Goal: Task Accomplishment & Management: Complete application form

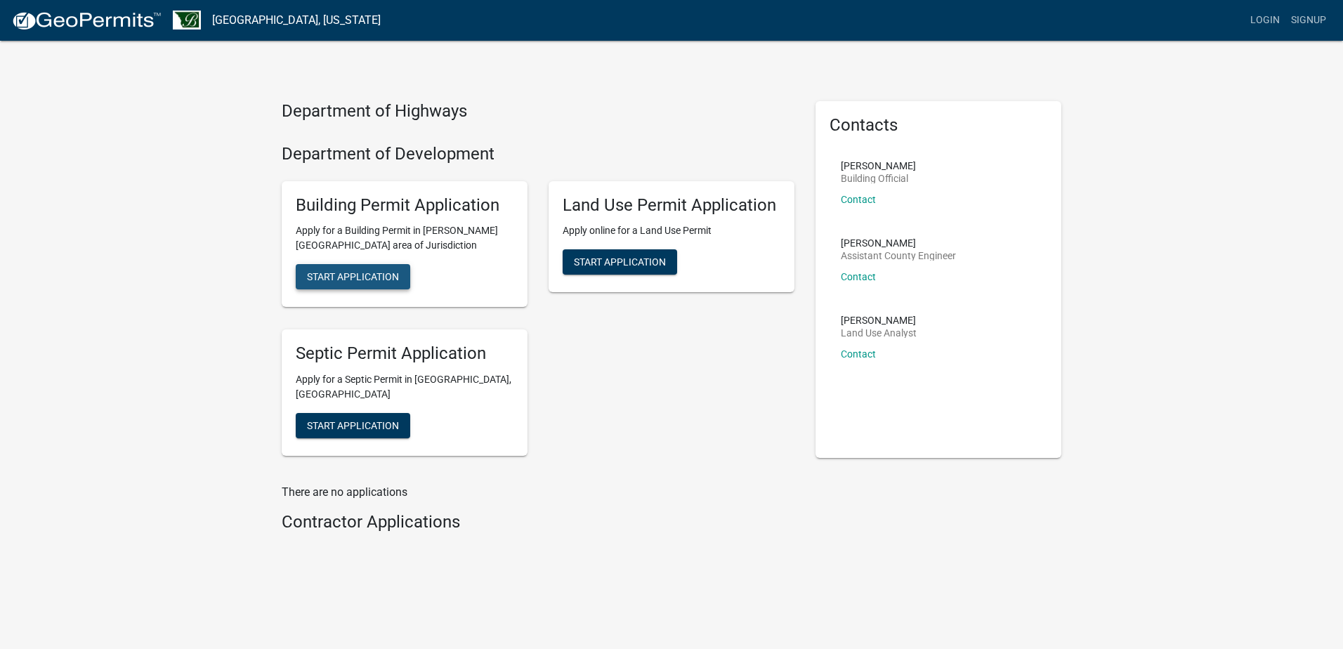
click at [361, 272] on span "Start Application" at bounding box center [353, 276] width 92 height 11
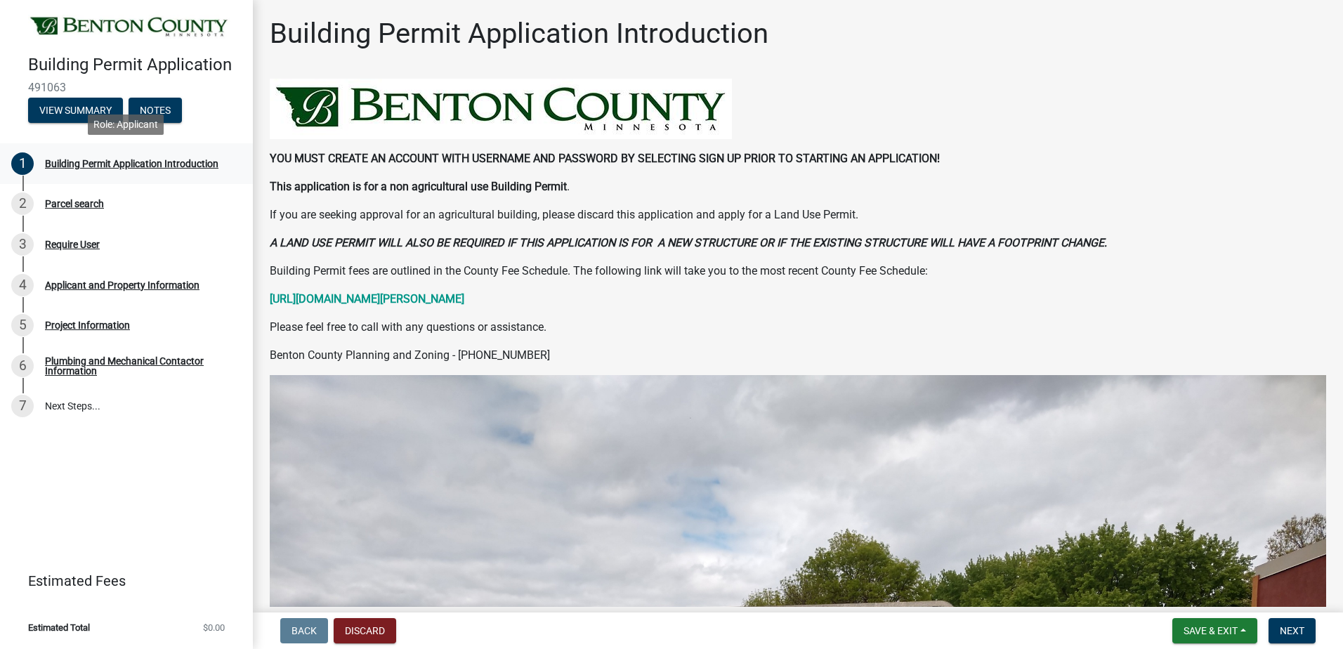
click at [126, 163] on div "Building Permit Application Introduction" at bounding box center [131, 164] width 173 height 10
click at [386, 297] on strong "[URL][DOMAIN_NAME][PERSON_NAME]" at bounding box center [367, 298] width 195 height 13
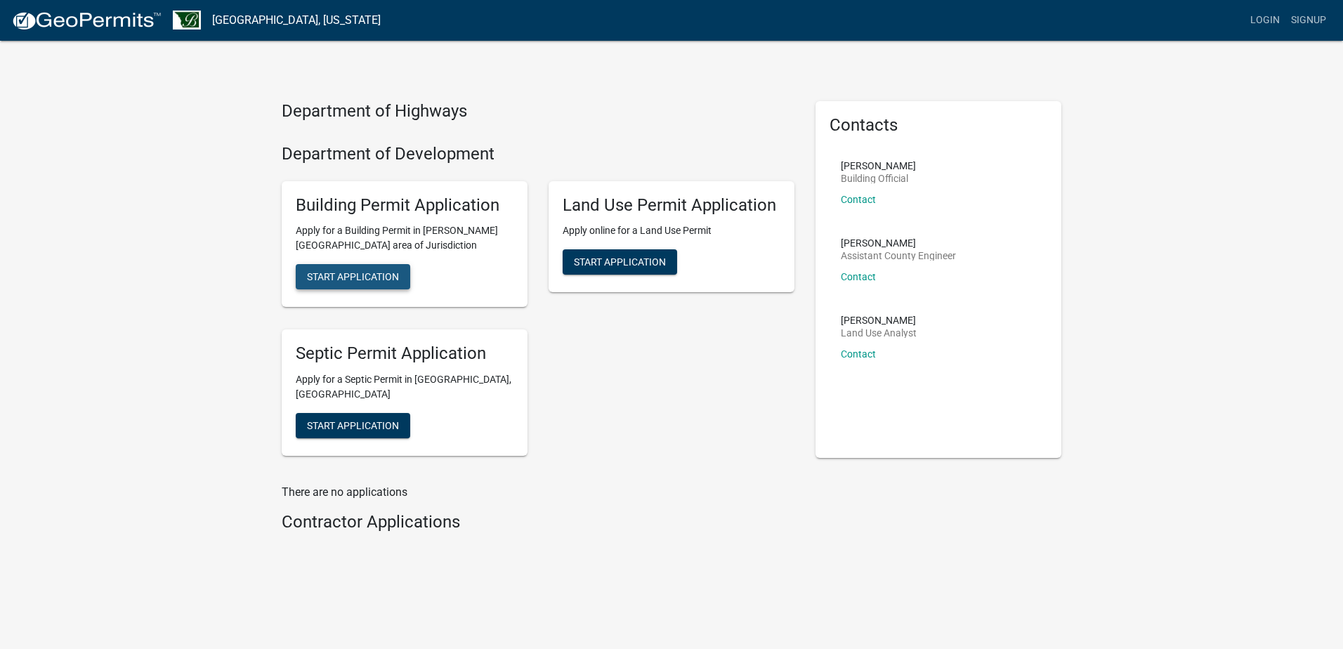
click at [357, 275] on span "Start Application" at bounding box center [353, 276] width 92 height 11
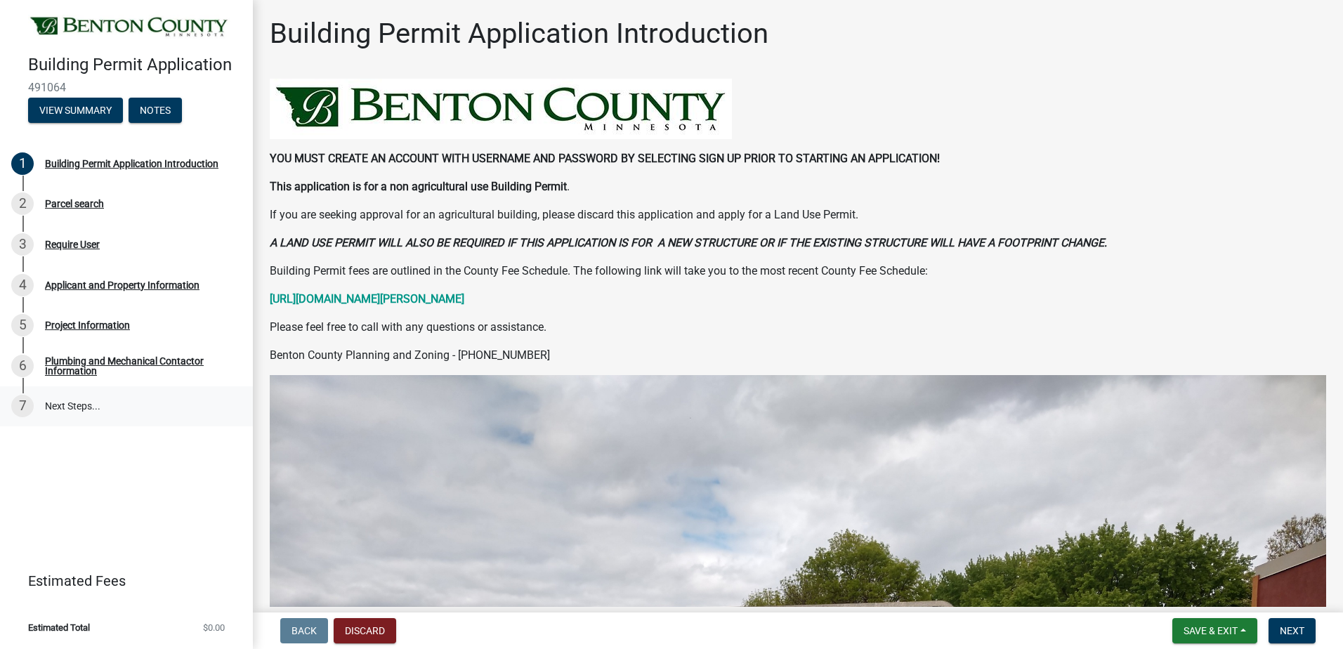
click at [107, 412] on link "7 Next Steps..." at bounding box center [126, 406] width 253 height 41
click at [464, 297] on strong "[URL][DOMAIN_NAME][PERSON_NAME]" at bounding box center [367, 298] width 195 height 13
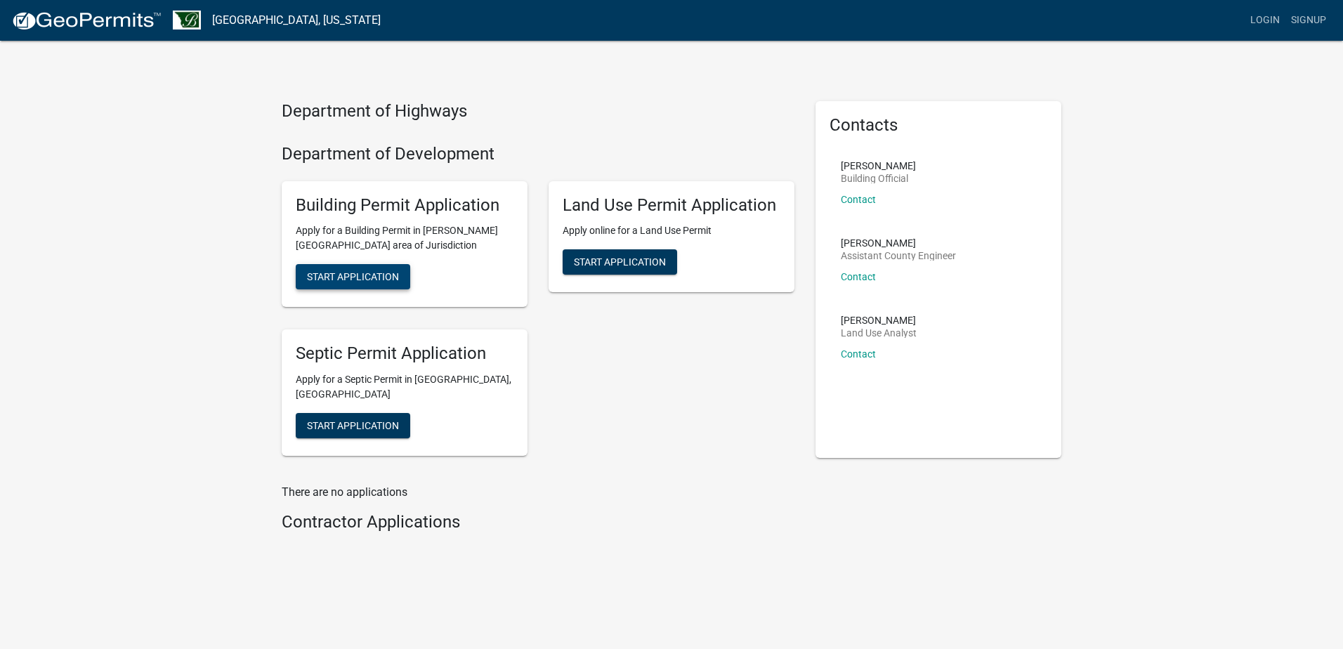
click at [346, 275] on span "Start Application" at bounding box center [353, 276] width 92 height 11
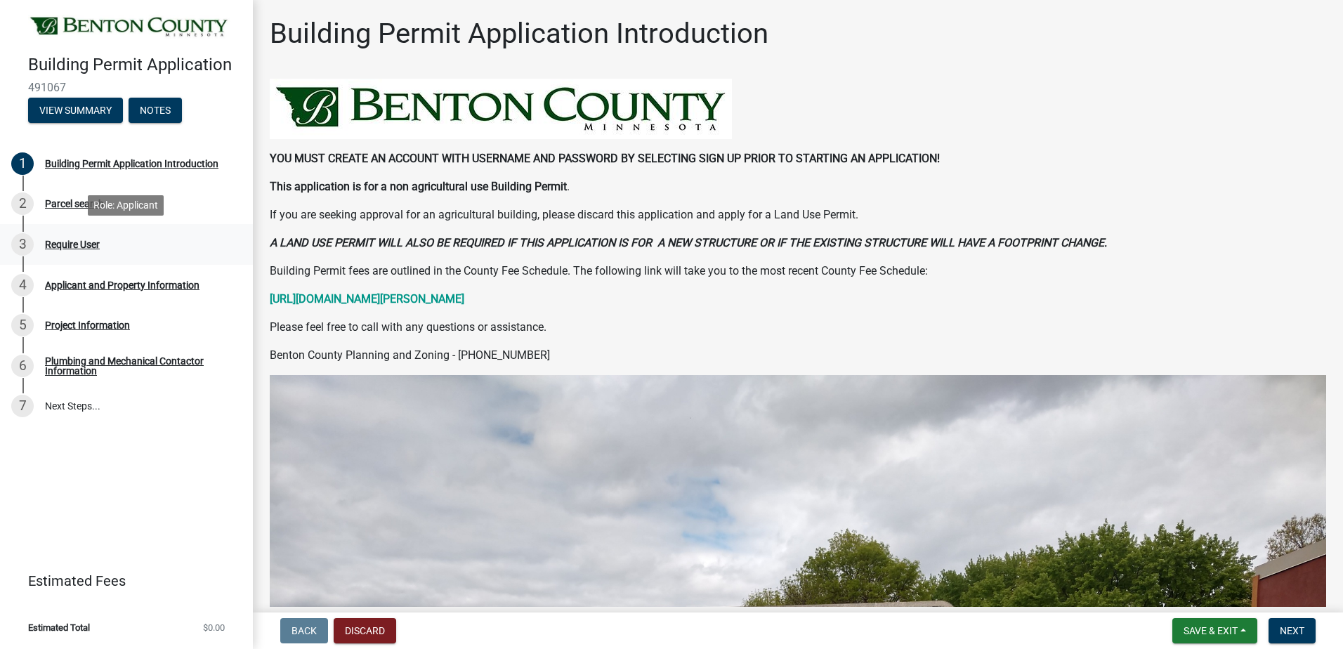
click at [69, 244] on div "Require User" at bounding box center [72, 244] width 55 height 10
click at [75, 112] on button "View Summary" at bounding box center [75, 110] width 95 height 25
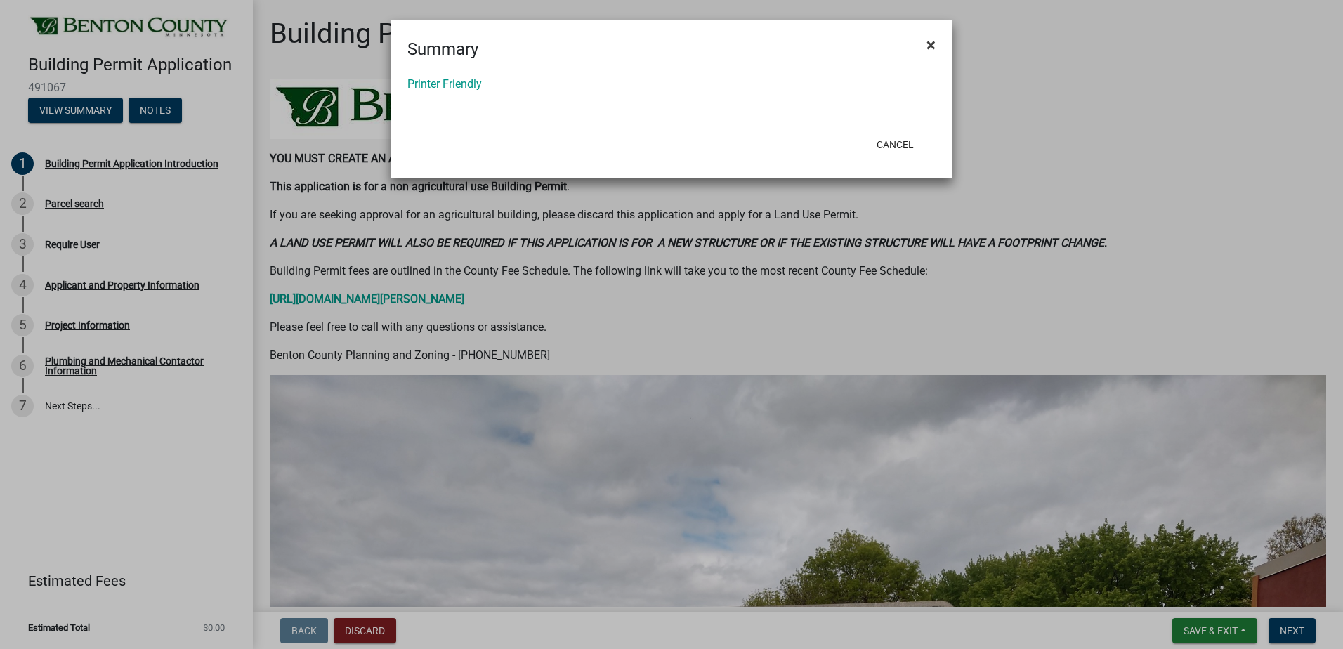
click at [928, 43] on span "×" at bounding box center [930, 45] width 9 height 20
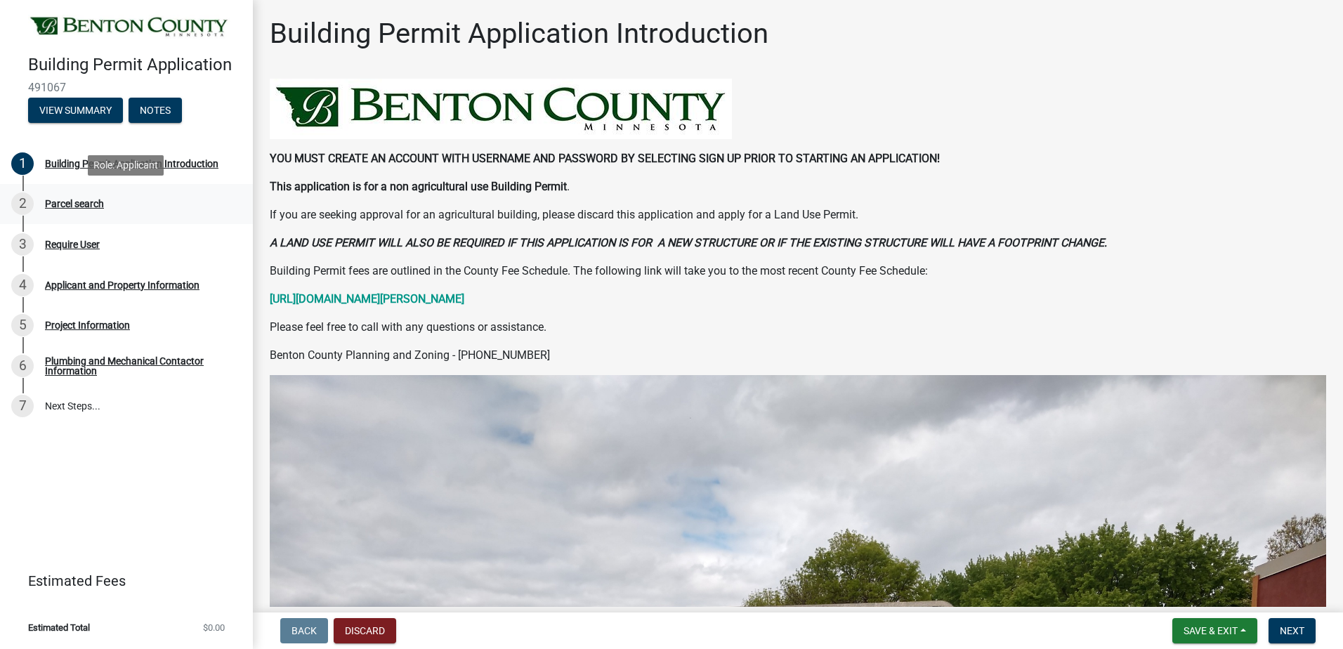
click at [73, 204] on div "Parcel search" at bounding box center [74, 204] width 59 height 10
click at [166, 114] on button "Notes" at bounding box center [155, 110] width 53 height 25
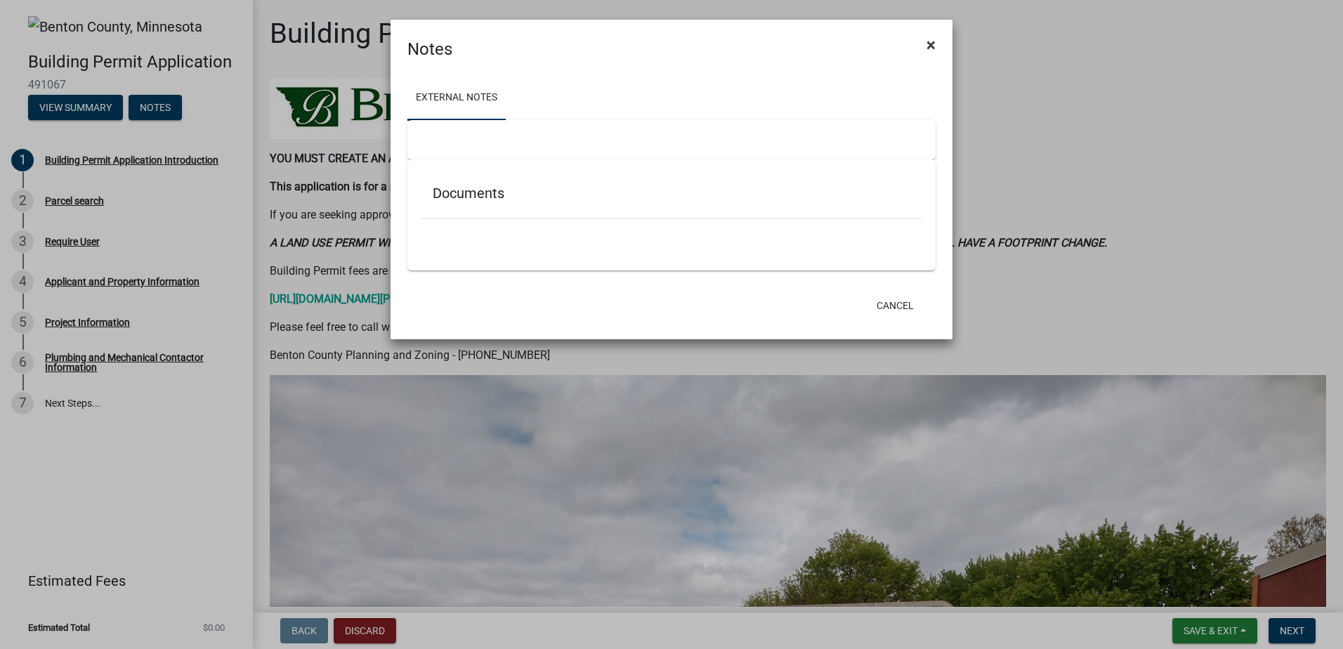
click at [937, 40] on button "×" at bounding box center [931, 44] width 32 height 39
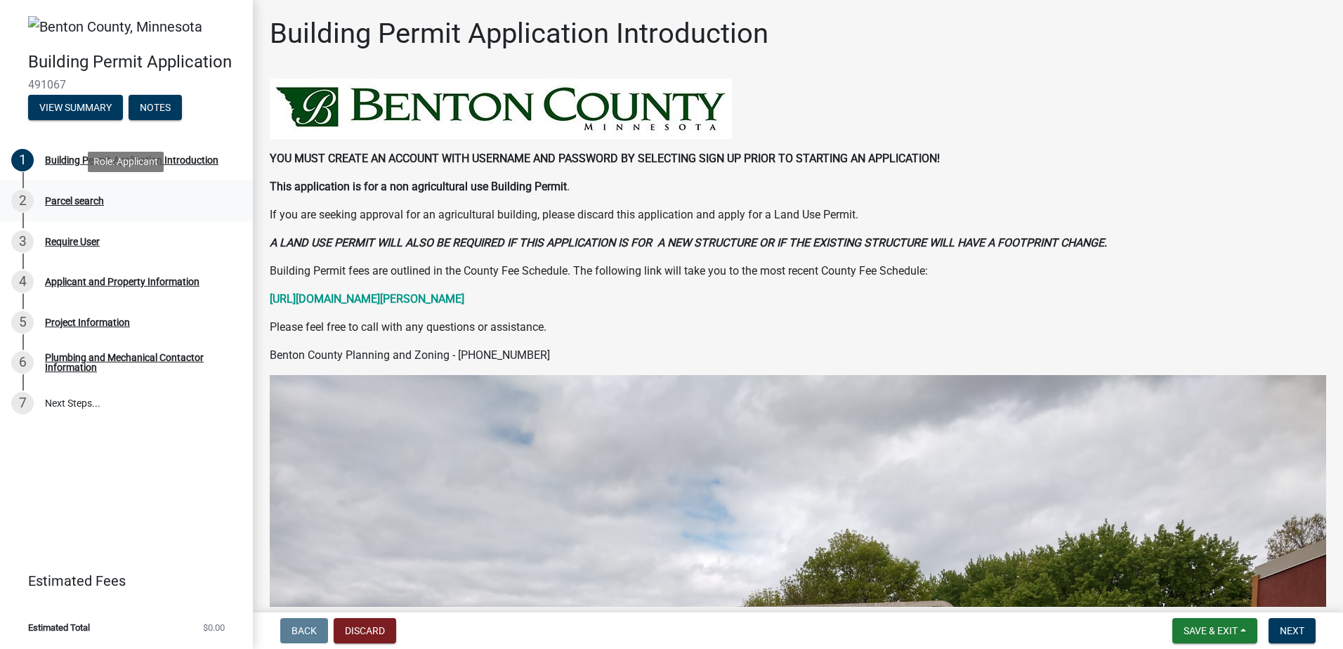
click at [80, 199] on div "Parcel search" at bounding box center [74, 201] width 59 height 10
click at [68, 240] on div "Require User" at bounding box center [72, 242] width 55 height 10
click at [82, 282] on div "Applicant and Property Information" at bounding box center [122, 282] width 155 height 10
click at [86, 317] on div "Project Information" at bounding box center [87, 322] width 85 height 10
click at [112, 357] on div "Plumbing and Mechanical Contactor Information" at bounding box center [137, 363] width 185 height 20
